Goal: Use online tool/utility: Utilize a website feature to perform a specific function

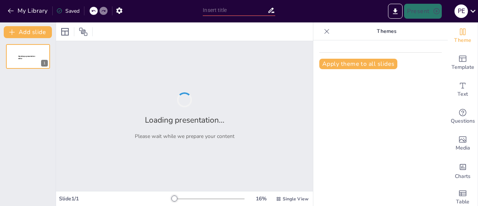
type input "Innovating the Future: PHINCO Nexture's Role in Technology and Workforce Develo…"
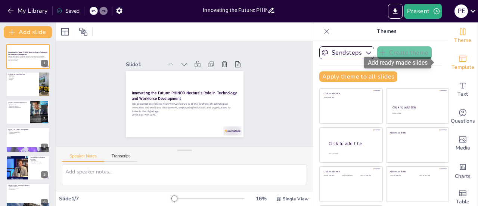
click at [458, 61] on icon "Add ready made slides" at bounding box center [462, 58] width 9 height 9
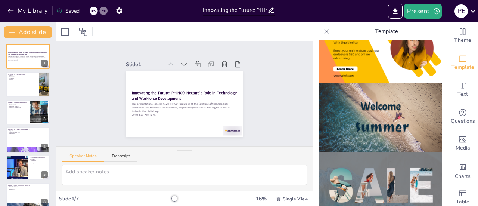
scroll to position [241, 0]
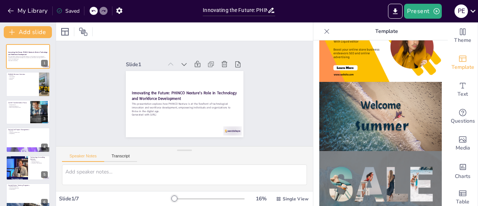
click at [351, 109] on img at bounding box center [380, 116] width 123 height 69
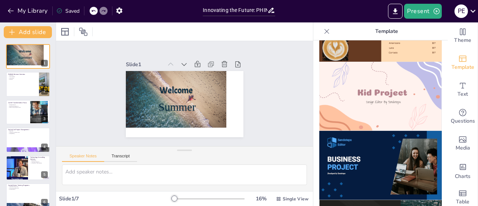
scroll to position [538, 0]
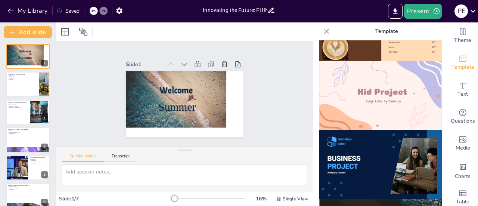
click at [358, 170] on img at bounding box center [380, 164] width 123 height 69
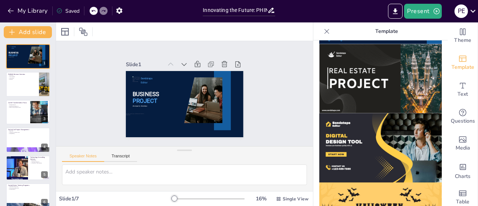
scroll to position [693, 0]
click at [371, 136] on img at bounding box center [380, 147] width 123 height 69
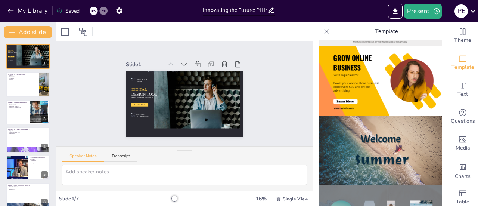
scroll to position [0, 0]
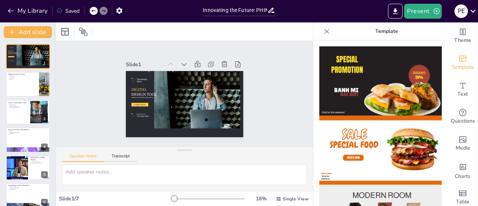
click at [323, 32] on icon at bounding box center [326, 31] width 7 height 7
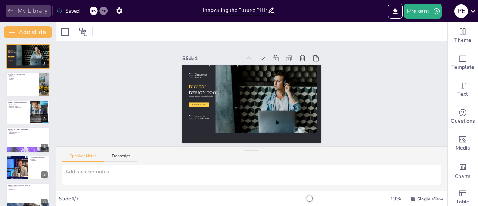
click at [8, 10] on icon "button" at bounding box center [11, 11] width 6 height 5
